Goal: Find specific fact

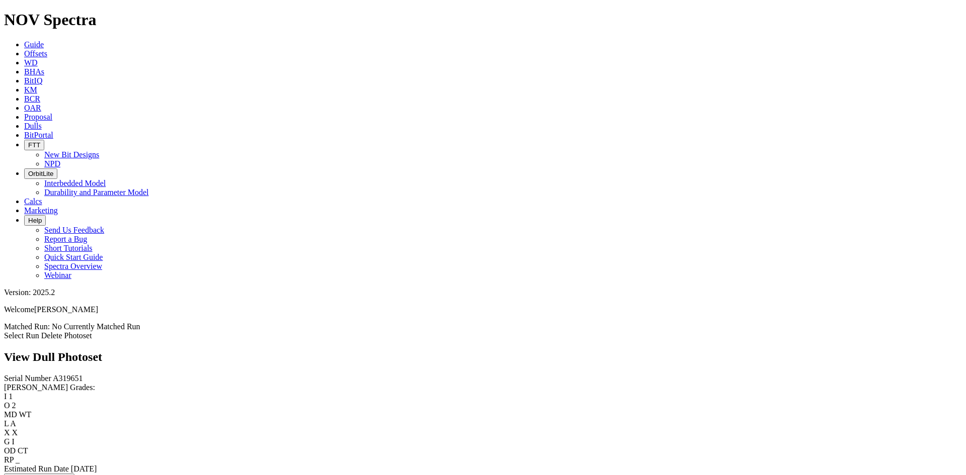
scroll to position [302, 0]
drag, startPoint x: 50, startPoint y: 85, endPoint x: 19, endPoint y: 88, distance: 31.3
click at [19, 374] on div "Serial Number A320814" at bounding box center [483, 378] width 958 height 9
copy span "A320814"
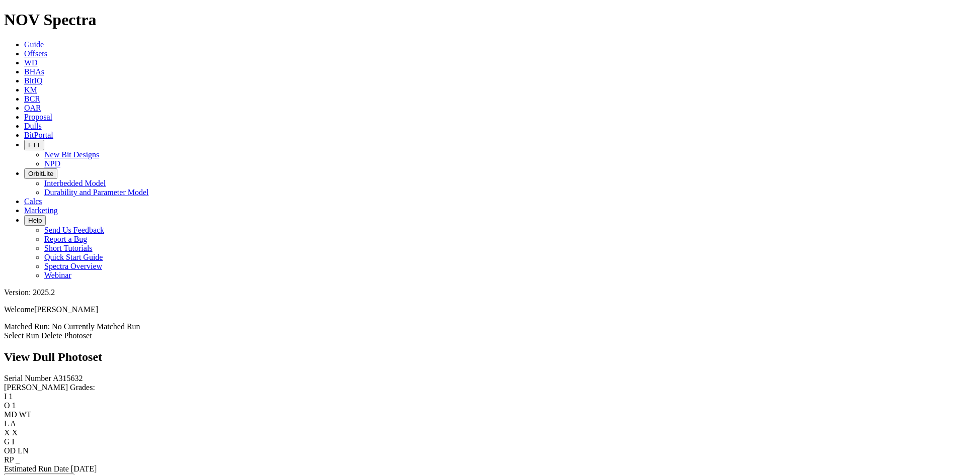
scroll to position [1078, 0]
